Goal: Task Accomplishment & Management: Manage account settings

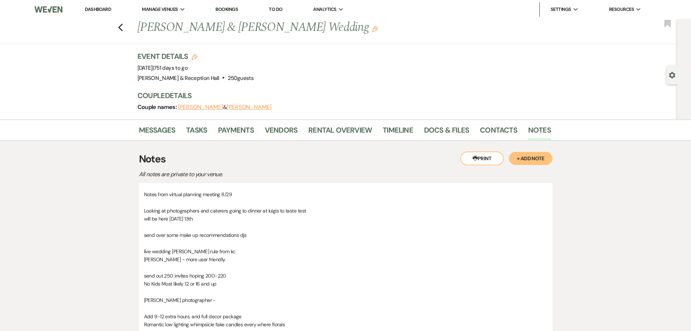
click at [99, 5] on li "Dashboard" at bounding box center [97, 9] width 33 height 15
click at [97, 8] on link "Dashboard" at bounding box center [98, 9] width 26 height 6
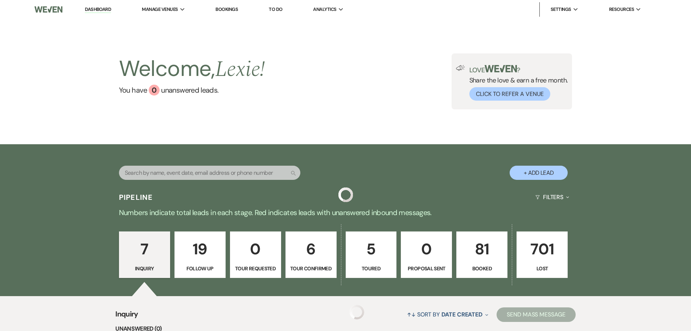
click at [188, 174] on input "text" at bounding box center [209, 172] width 181 height 14
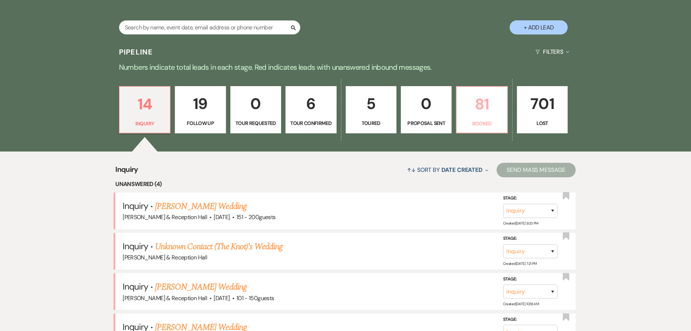
click at [488, 95] on p "81" at bounding box center [481, 104] width 41 height 24
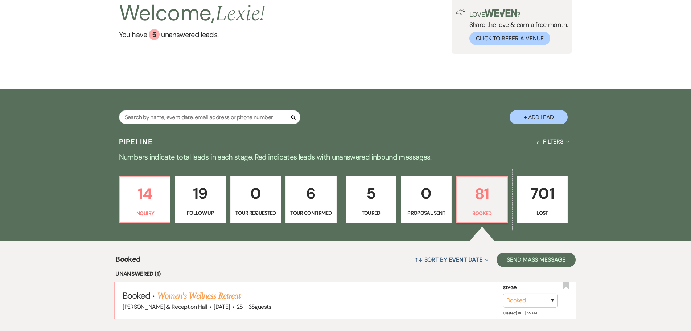
scroll to position [145, 0]
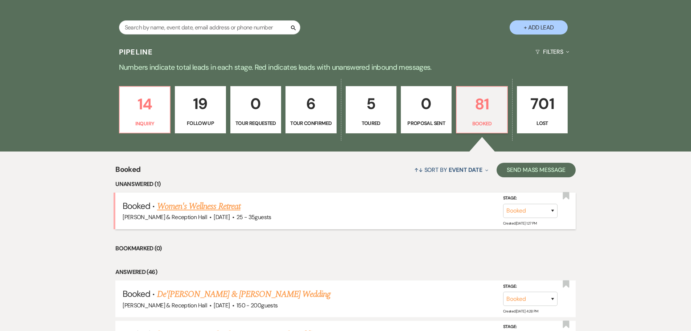
click at [205, 205] on link "Women's Wellness Retreat" at bounding box center [198, 206] width 83 height 13
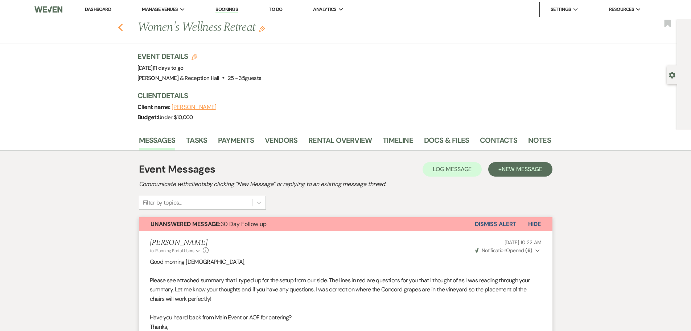
click at [123, 28] on icon "Previous" at bounding box center [120, 27] width 5 height 9
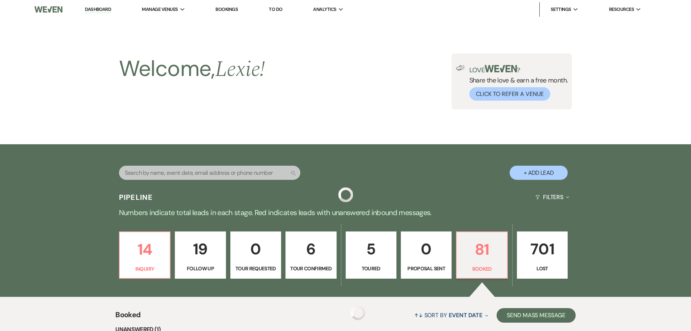
scroll to position [145, 0]
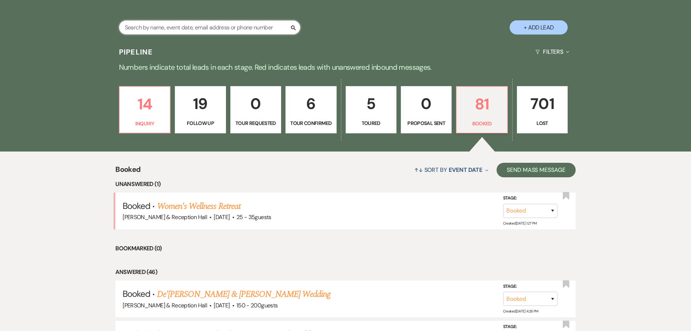
click at [207, 24] on input "text" at bounding box center [209, 27] width 181 height 14
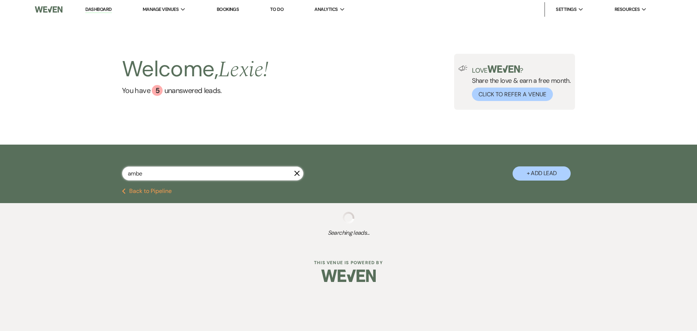
type input "amber"
select select "8"
select select "5"
select select "8"
select select "5"
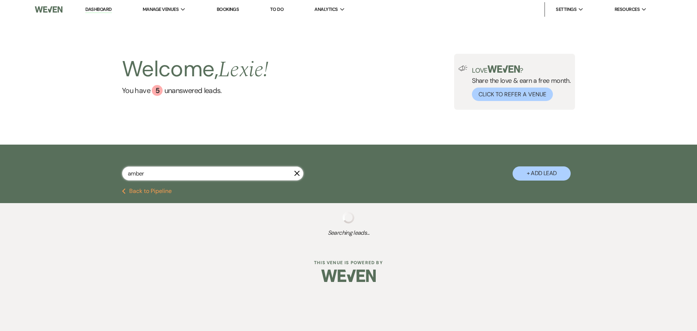
select select "8"
select select "5"
select select "8"
select select "5"
select select "8"
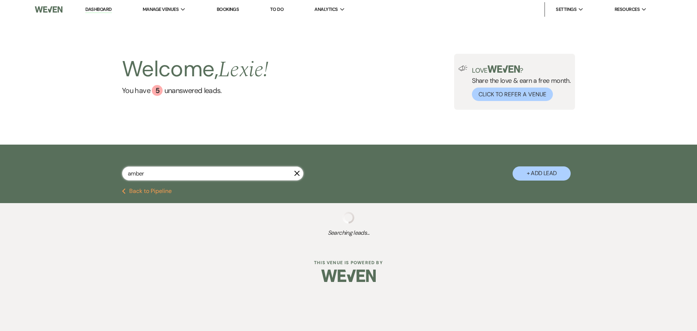
select select "5"
select select "8"
select select "5"
select select "8"
select select "5"
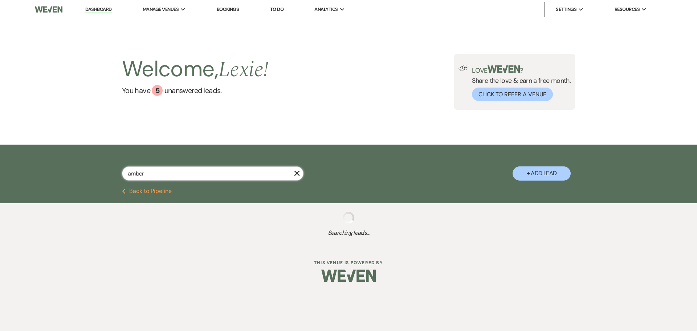
select select "8"
select select "5"
select select "8"
select select "5"
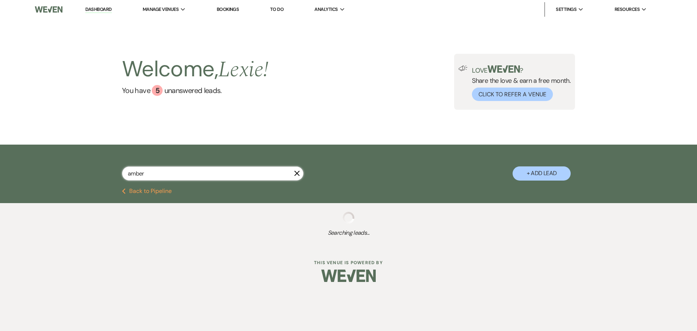
select select "8"
select select "5"
select select "9"
select select "8"
select select "5"
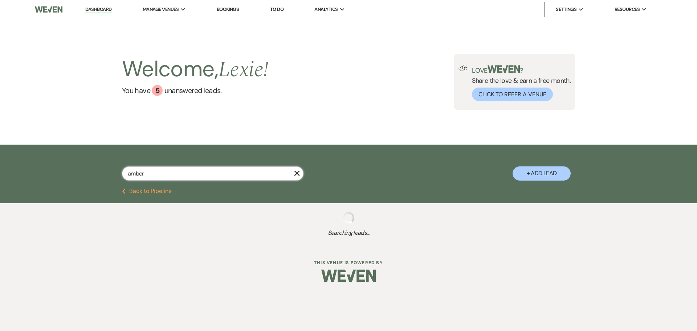
select select "8"
select select "5"
select select "8"
select select "6"
select select "8"
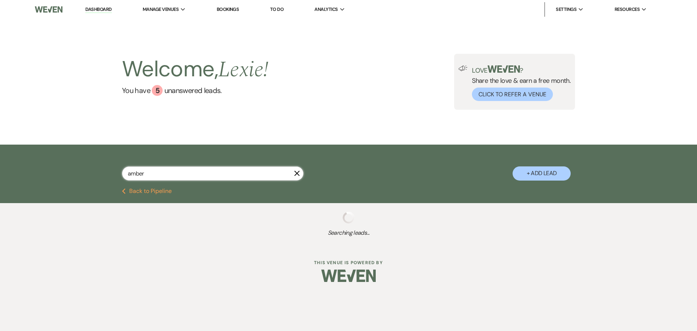
select select "5"
select select "8"
select select "5"
select select "8"
select select "5"
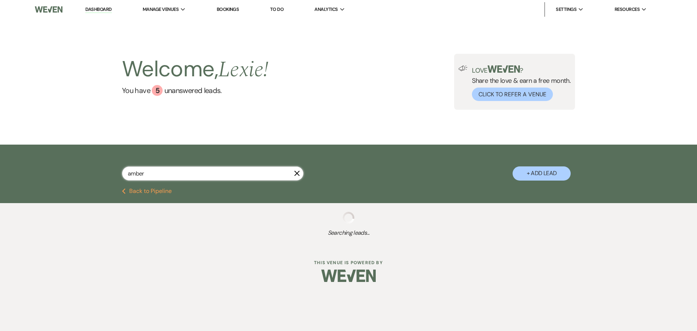
select select "8"
select select "5"
select select "8"
select select "5"
select select "8"
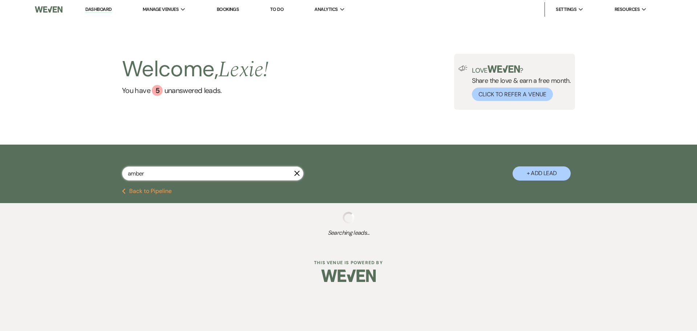
select select "7"
select select "8"
select select "5"
select select "8"
select select "5"
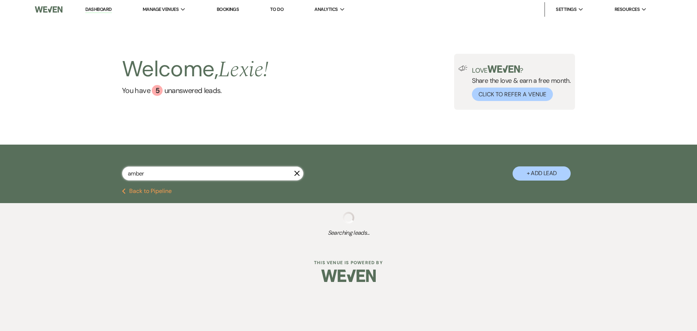
select select "8"
select select "5"
select select "8"
select select "5"
select select "8"
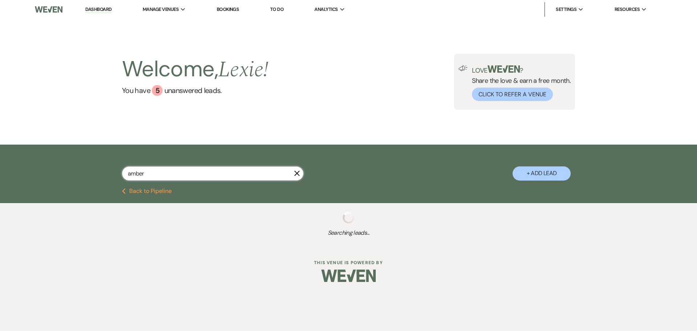
select select "5"
select select "8"
select select "5"
select select "8"
select select "5"
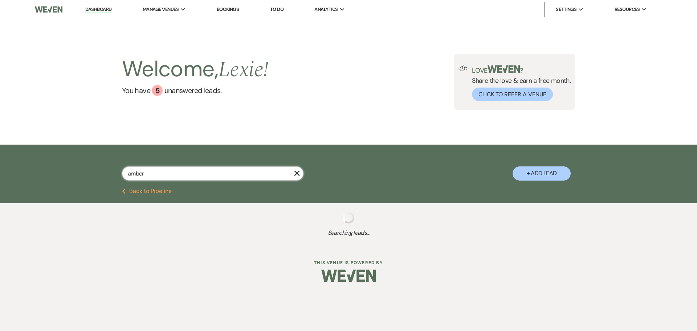
select select "8"
select select "5"
select select "8"
select select "5"
select select "8"
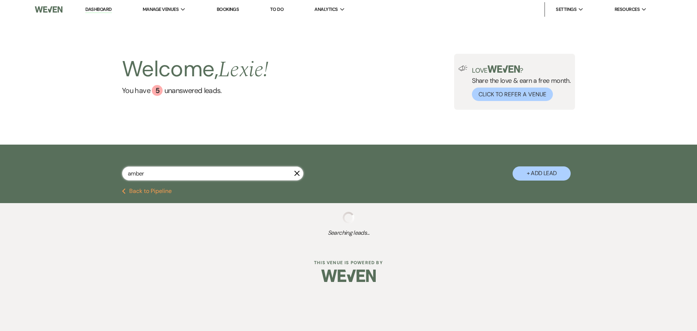
select select "5"
select select "8"
select select "5"
select select "8"
select select "5"
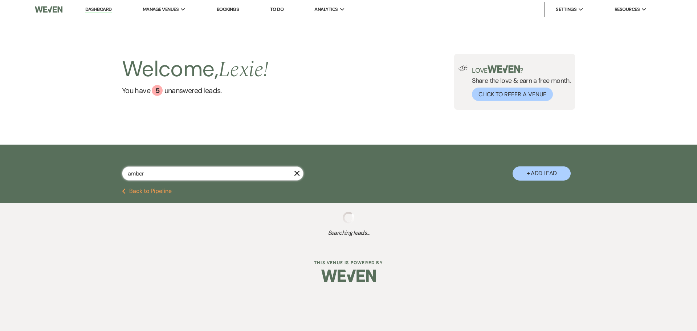
select select "8"
select select "5"
select select "8"
select select "5"
select select "8"
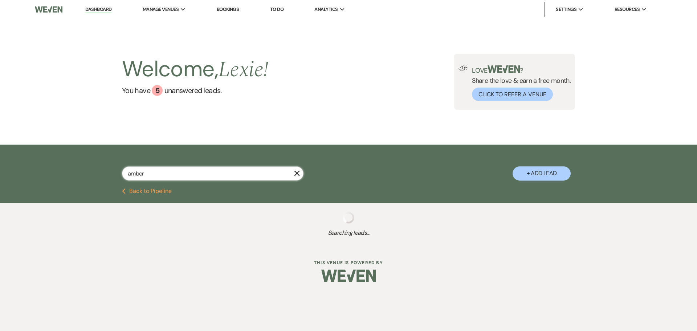
select select "5"
select select "8"
select select "6"
select select "8"
select select "5"
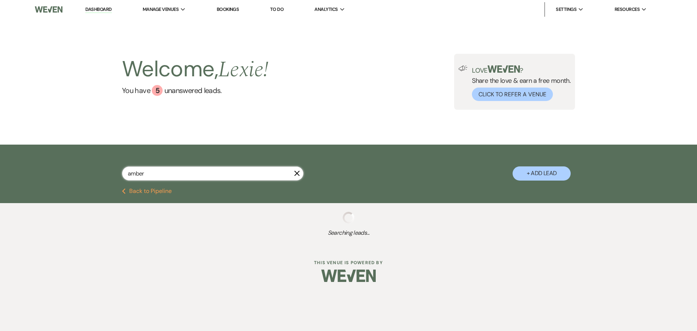
select select "8"
select select "5"
select select "8"
select select "5"
select select "8"
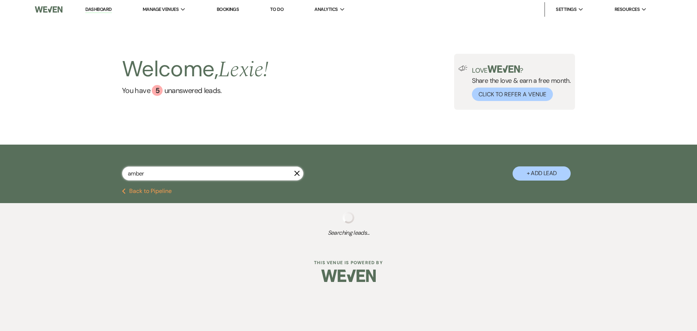
select select "5"
select select "8"
select select "5"
select select "8"
select select "5"
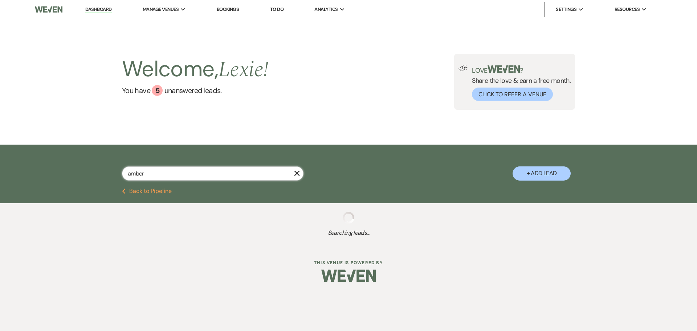
select select "8"
select select "10"
select select "8"
select select "6"
select select "8"
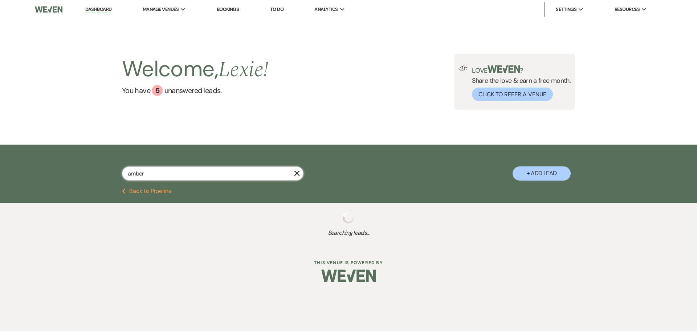
select select "5"
select select "8"
select select "5"
select select "8"
select select "5"
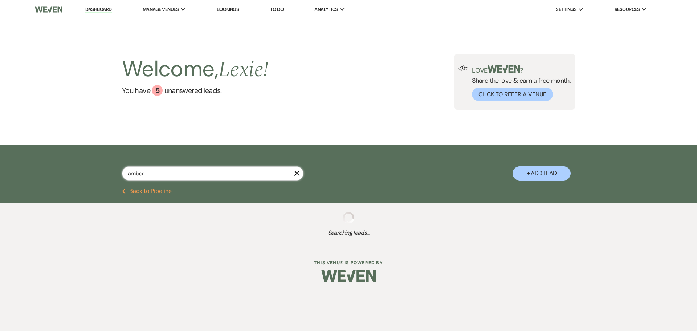
select select "8"
select select "5"
select select "8"
select select "5"
select select "8"
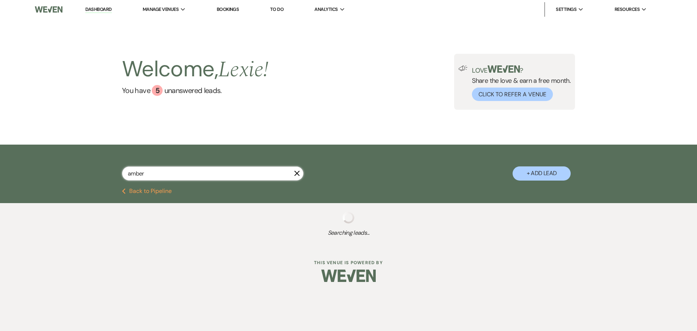
select select "5"
select select "8"
select select "10"
select select "8"
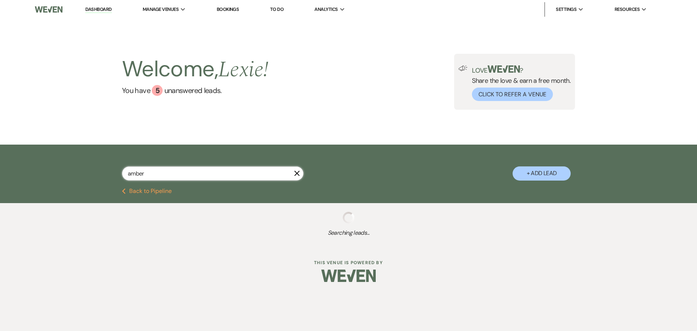
select select "8"
select select "5"
select select "8"
select select "1"
select select "8"
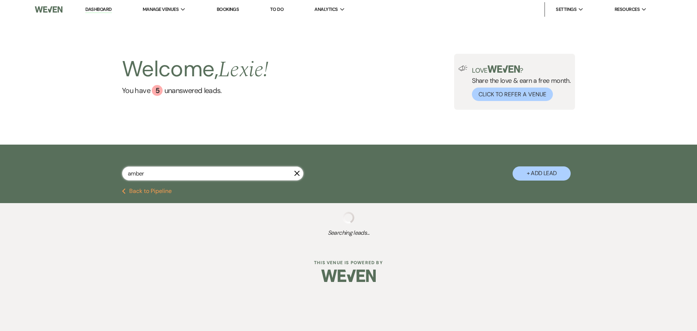
select select "5"
select select "8"
select select "5"
select select "8"
select select "5"
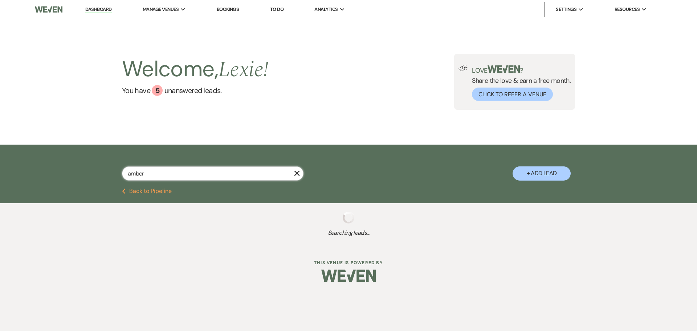
select select "8"
select select "5"
select select "8"
select select "6"
select select "8"
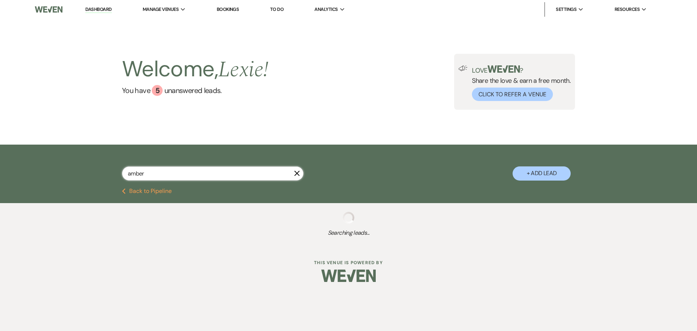
select select "5"
select select "8"
select select "5"
select select "8"
select select "5"
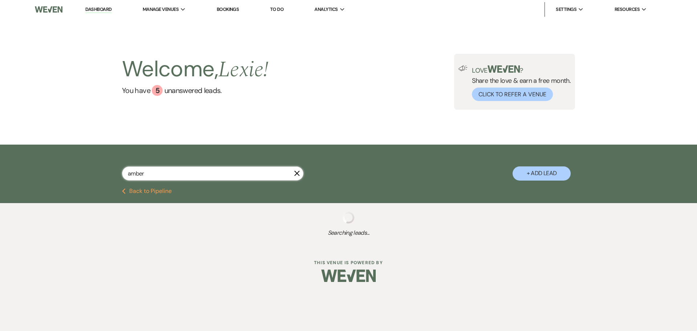
select select "8"
select select "5"
select select "8"
select select "5"
select select "8"
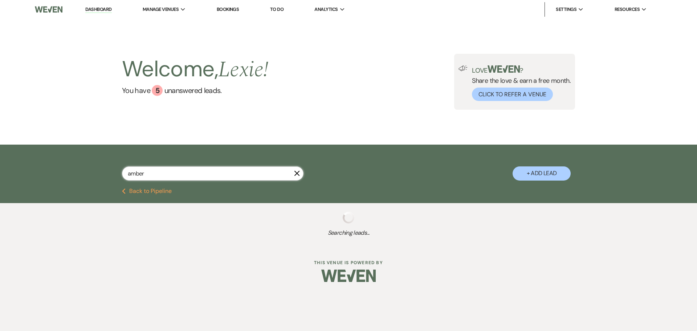
select select "5"
select select "8"
select select "5"
select select "8"
select select "5"
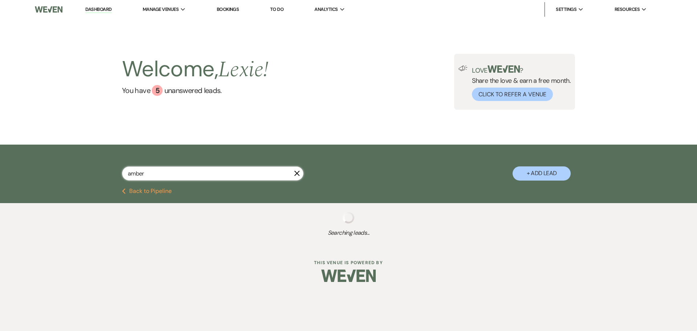
select select "8"
select select "5"
select select "8"
select select "6"
select select "8"
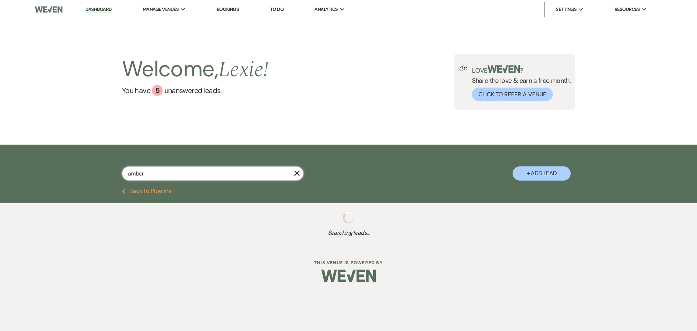
select select "5"
select select "8"
select select "5"
select select "8"
select select "5"
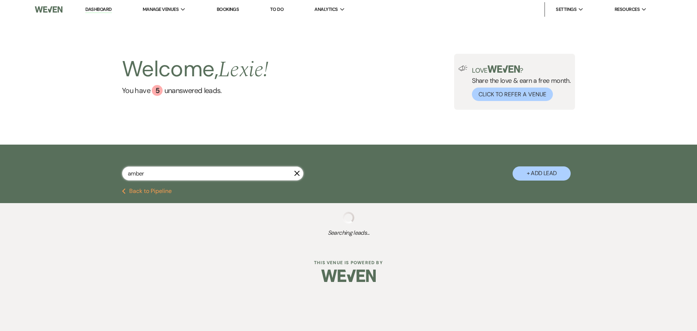
select select "8"
select select "5"
select select "8"
select select "5"
select select "8"
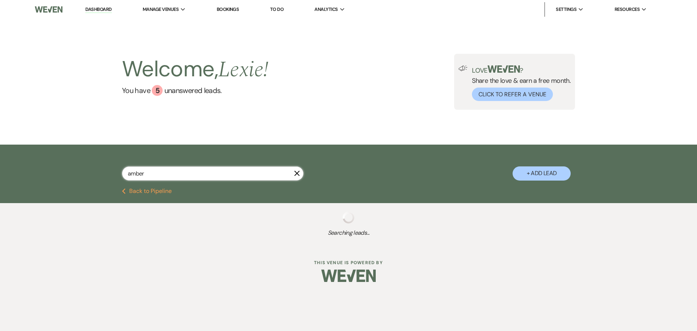
select select "4"
select select "8"
select select "5"
select select "8"
select select "7"
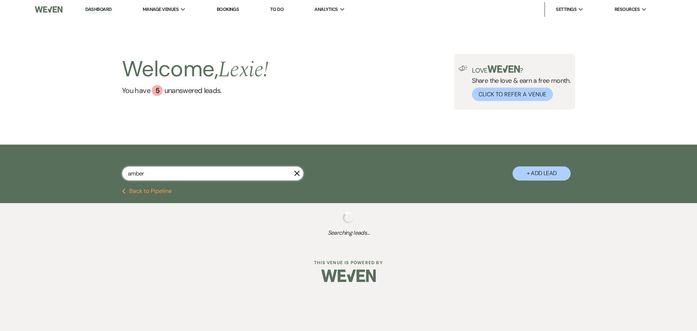
select select "8"
select select "5"
select select "8"
select select "5"
select select "8"
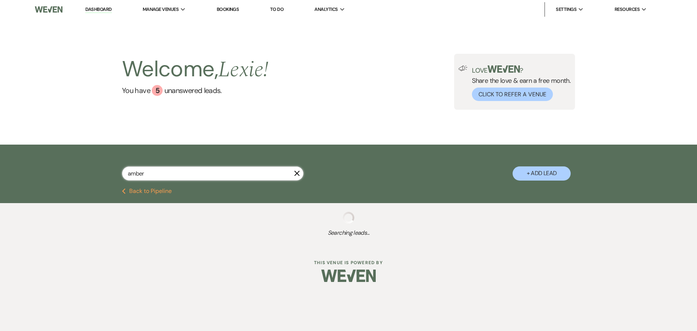
select select "5"
select select "8"
select select "5"
select select "8"
select select "11"
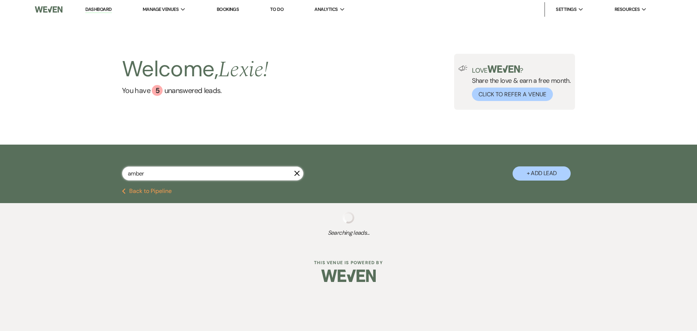
select select "8"
select select "5"
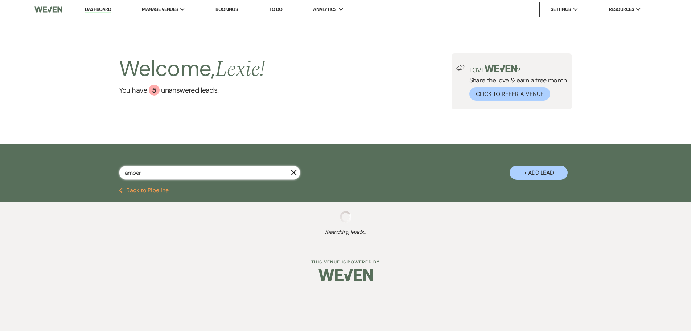
select select "8"
select select "1"
select select "8"
select select "5"
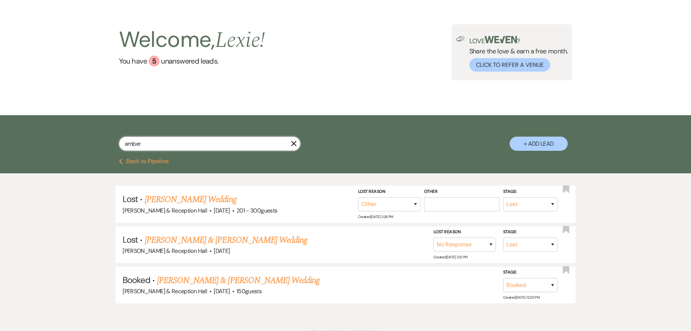
scroll to position [61, 0]
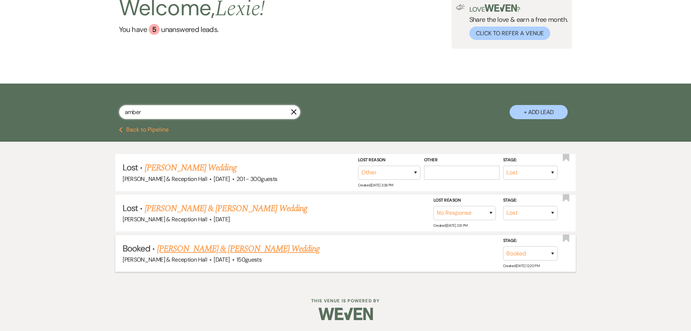
type input "amber"
click at [253, 249] on link "[PERSON_NAME] & [PERSON_NAME] Wedding" at bounding box center [238, 248] width 163 height 13
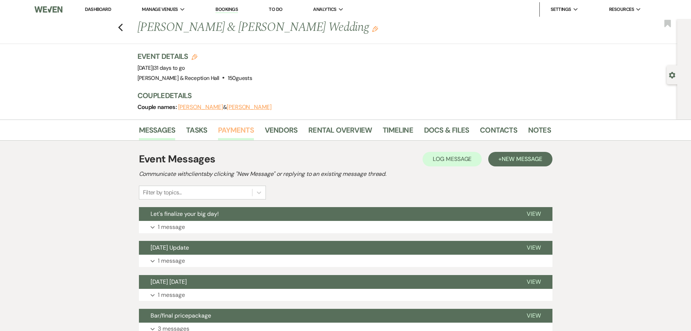
click at [245, 130] on link "Payments" at bounding box center [236, 132] width 36 height 16
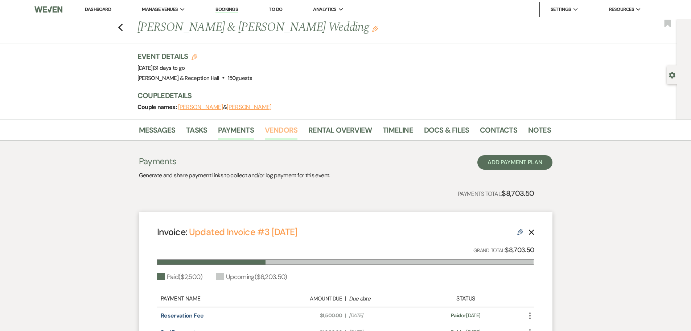
click at [279, 132] on link "Vendors" at bounding box center [281, 132] width 33 height 16
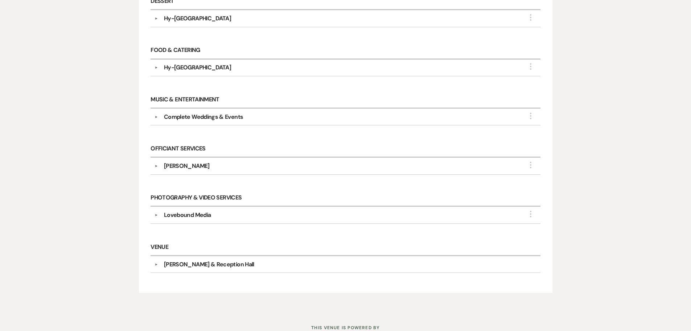
scroll to position [278, 0]
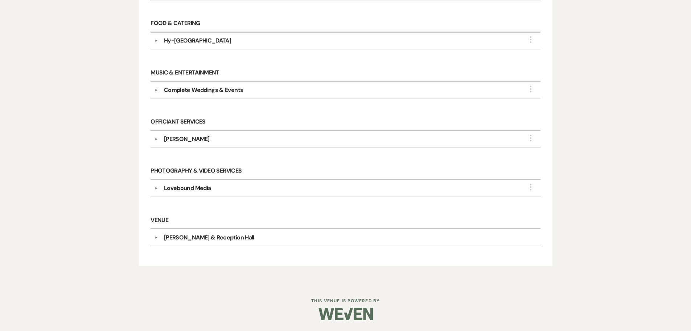
click at [626, 157] on div "Messages Tasks Payments Vendors Rental Overview Timeline Docs & Files Contacts …" at bounding box center [345, 63] width 691 height 442
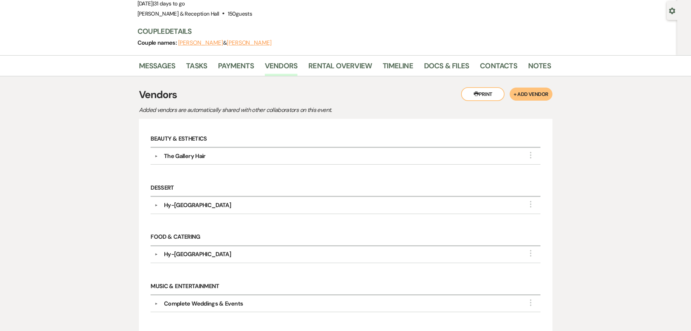
scroll to position [73, 0]
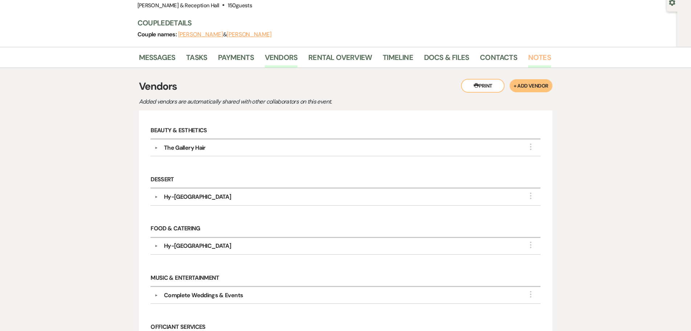
click at [532, 56] on link "Notes" at bounding box center [539, 60] width 23 height 16
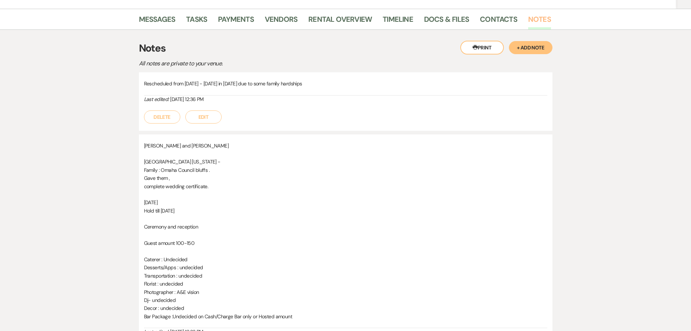
scroll to position [19, 0]
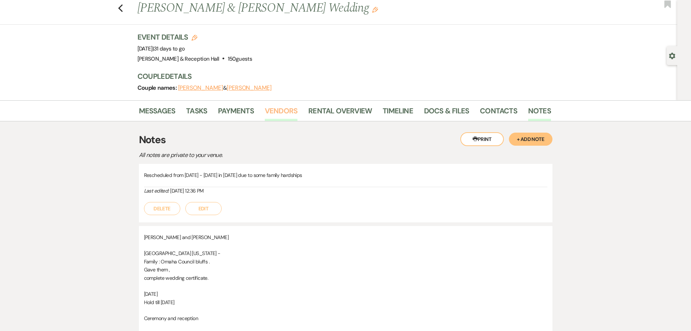
click at [287, 112] on link "Vendors" at bounding box center [281, 113] width 33 height 16
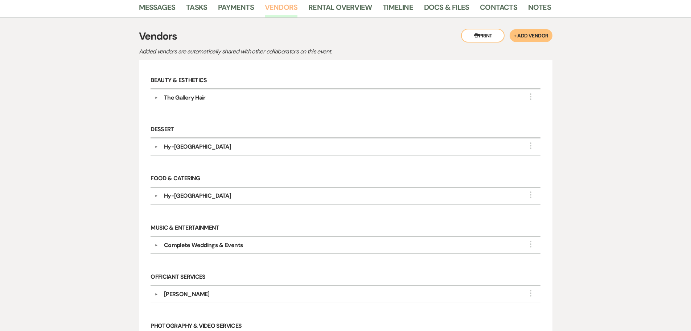
scroll to position [128, 0]
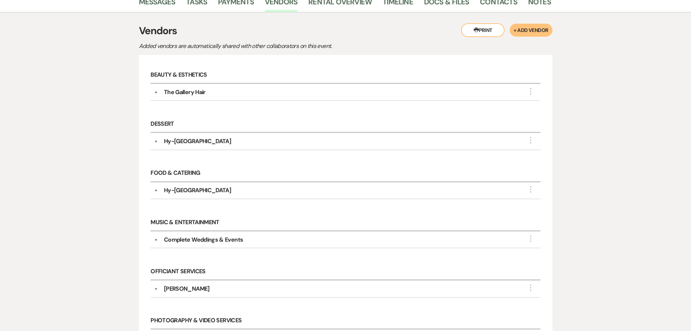
click at [195, 94] on div "The Gallery Hair" at bounding box center [185, 92] width 42 height 9
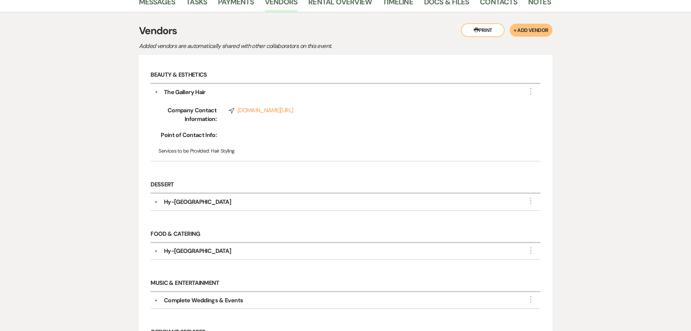
click at [216, 196] on div "▼ Hy-[GEOGRAPHIC_DATA] More Company Contact Information: Phone [PHONE_NUMBER] R…" at bounding box center [346, 201] width 390 height 17
click at [215, 244] on div "▼ Hy-[GEOGRAPHIC_DATA] More Company Contact Information: Phone [PHONE_NUMBER] R…" at bounding box center [346, 251] width 390 height 17
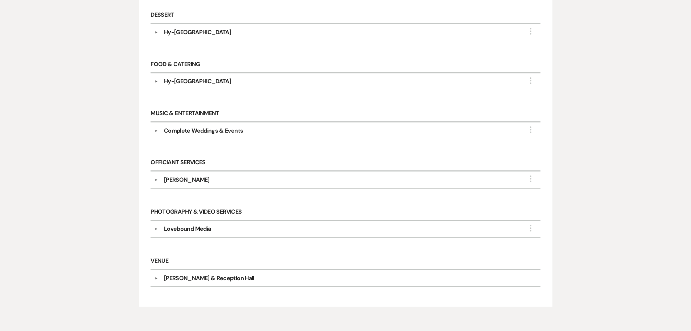
scroll to position [310, 0]
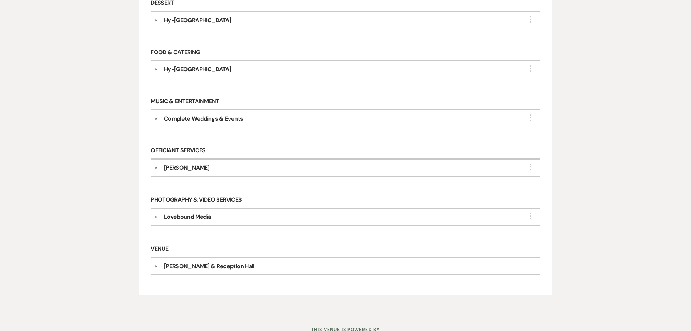
click at [200, 217] on div "Lovebound Media" at bounding box center [187, 216] width 47 height 9
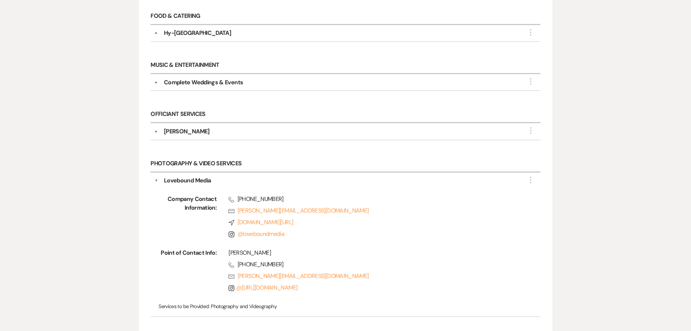
scroll to position [418, 0]
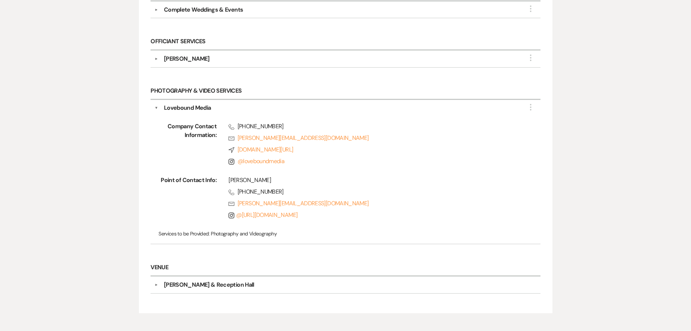
click at [166, 112] on div "Lovebound Media" at bounding box center [187, 107] width 47 height 9
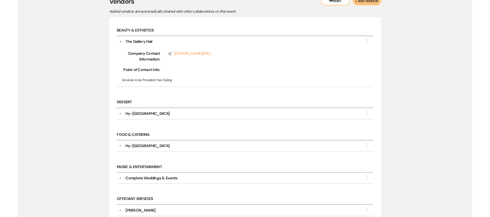
scroll to position [0, 0]
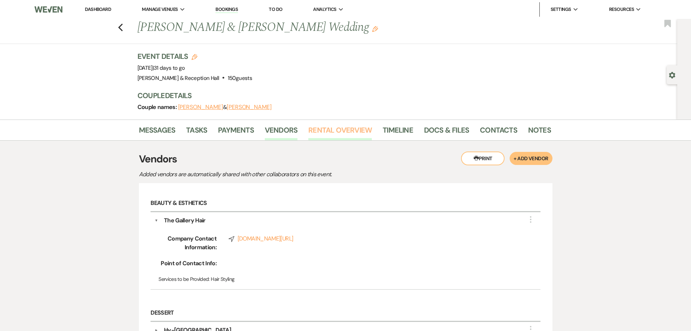
click at [365, 131] on link "Rental Overview" at bounding box center [340, 132] width 64 height 16
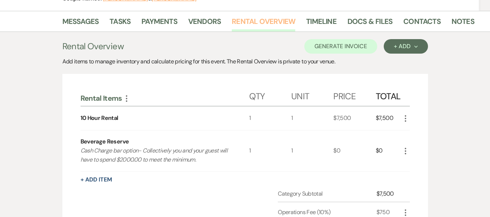
scroll to position [98, 0]
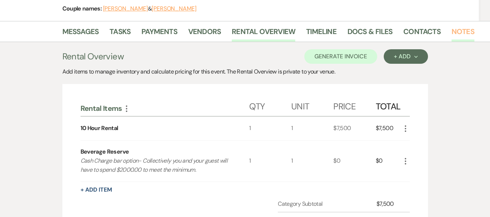
click at [452, 36] on link "Notes" at bounding box center [463, 34] width 23 height 16
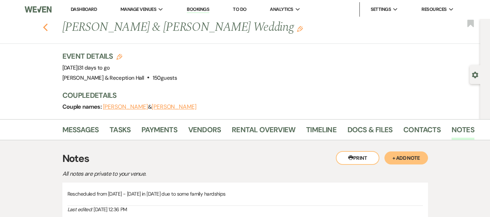
click at [48, 29] on icon "Previous" at bounding box center [45, 27] width 5 height 9
select select "8"
select select "1"
select select "8"
select select "5"
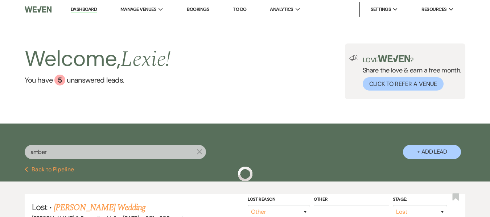
scroll to position [61, 0]
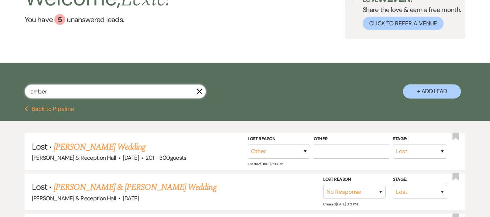
drag, startPoint x: 86, startPoint y: 85, endPoint x: 0, endPoint y: 98, distance: 87.4
click at [0, 98] on div "amber X + Add Lead" at bounding box center [245, 86] width 490 height 38
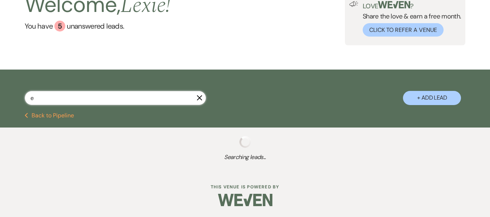
scroll to position [54, 0]
type input "elyss"
select select "8"
select select "6"
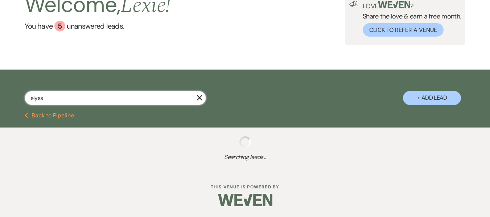
select select "8"
select select "5"
select select "8"
select select "5"
select select "8"
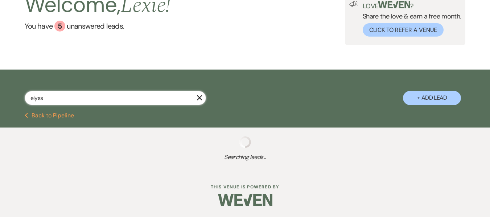
select select "5"
select select "8"
select select "5"
select select "8"
select select "5"
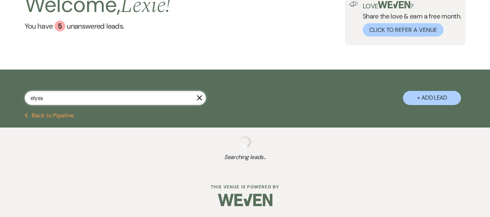
select select "8"
select select "5"
select select "8"
select select "5"
select select "8"
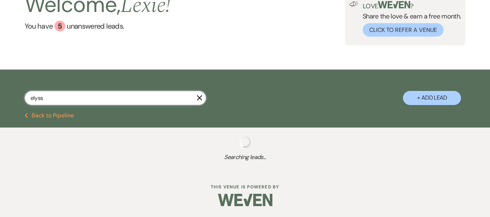
select select "5"
select select "8"
select select "11"
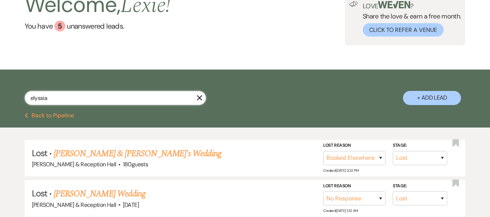
scroll to position [61, 0]
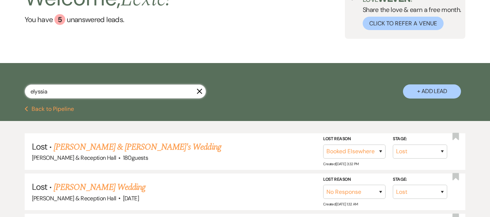
type input "elyssia"
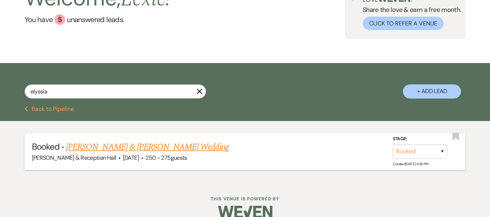
click at [83, 143] on link "[PERSON_NAME] & [PERSON_NAME] Wedding" at bounding box center [147, 147] width 163 height 13
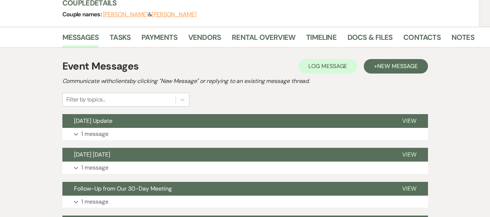
scroll to position [97, 0]
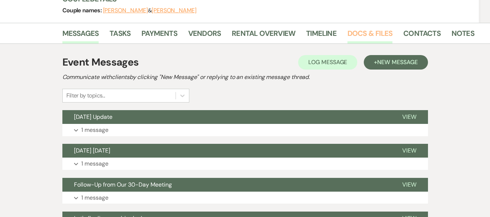
click at [377, 40] on link "Docs & Files" at bounding box center [370, 36] width 45 height 16
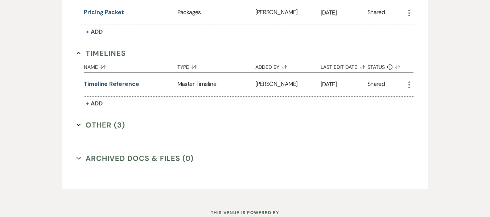
scroll to position [768, 0]
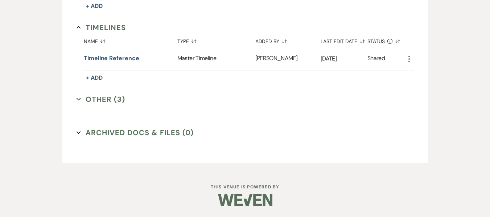
click at [113, 98] on button "Other (3) Expand" at bounding box center [101, 99] width 49 height 11
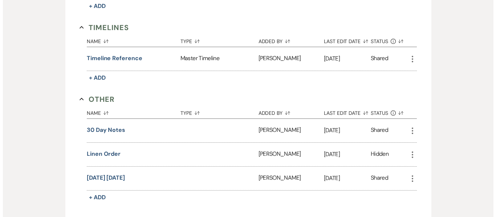
scroll to position [866, 0]
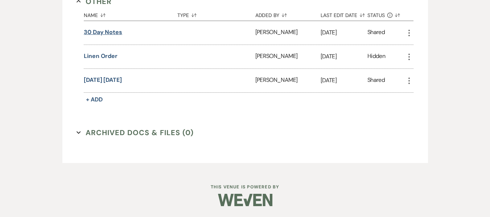
click at [106, 29] on button "30 day notes" at bounding box center [103, 32] width 38 height 9
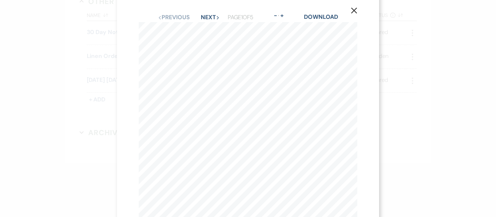
scroll to position [9, 0]
click at [202, 20] on button "Next Next" at bounding box center [210, 18] width 19 height 6
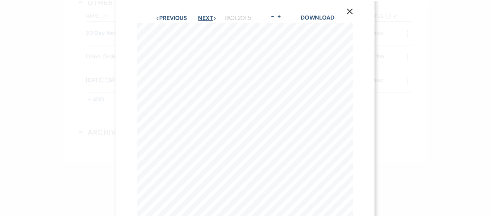
scroll to position [0, 0]
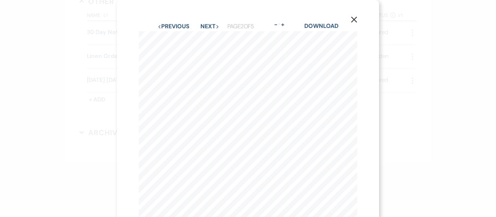
click at [202, 22] on div "Previous Previous Next Next Page 2 of 5 - Zoom + Download" at bounding box center [248, 26] width 218 height 9
click at [203, 25] on button "Next Next" at bounding box center [209, 27] width 19 height 6
click at [206, 27] on button "Next Next" at bounding box center [209, 27] width 19 height 6
click at [171, 24] on button "Previous Previous" at bounding box center [173, 27] width 32 height 6
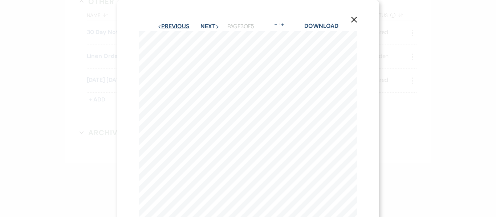
click at [181, 25] on button "Previous Previous" at bounding box center [173, 27] width 32 height 6
click at [174, 24] on button "Previous Previous" at bounding box center [173, 27] width 32 height 6
click at [206, 26] on button "Next Next" at bounding box center [210, 27] width 19 height 6
click at [167, 28] on button "Previous Previous" at bounding box center [173, 27] width 32 height 6
click at [202, 26] on button "Next Next" at bounding box center [210, 27] width 19 height 6
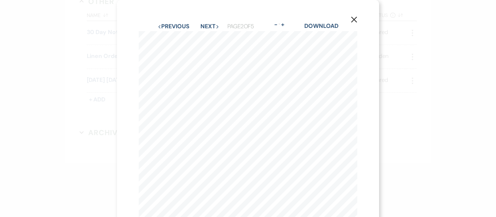
click at [356, 20] on icon "X" at bounding box center [354, 19] width 7 height 7
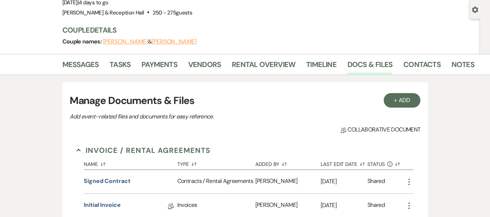
scroll to position [67, 0]
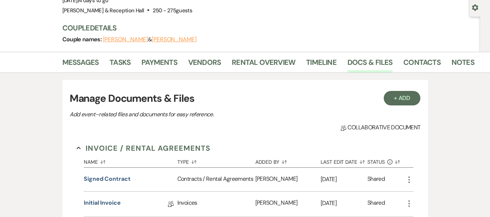
click at [488, 57] on div "Messages Tasks Payments Vendors Rental Overview Timeline Docs & Files Contacts …" at bounding box center [245, 62] width 490 height 21
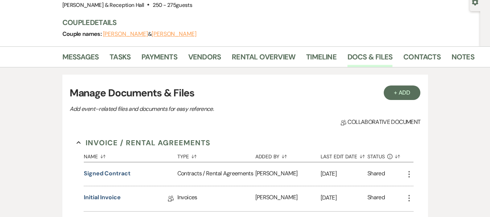
scroll to position [0, 0]
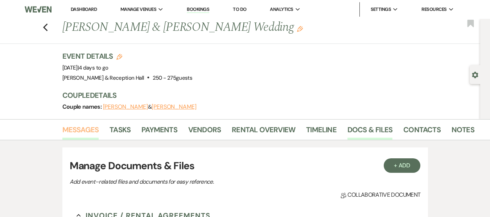
click at [83, 126] on link "Messages" at bounding box center [80, 132] width 37 height 16
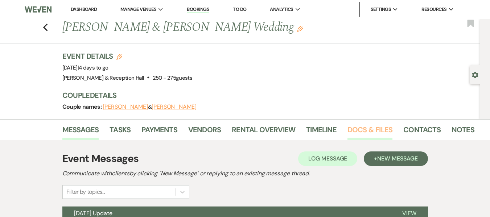
click at [373, 128] on link "Docs & Files" at bounding box center [370, 132] width 45 height 16
